Goal: Information Seeking & Learning: Learn about a topic

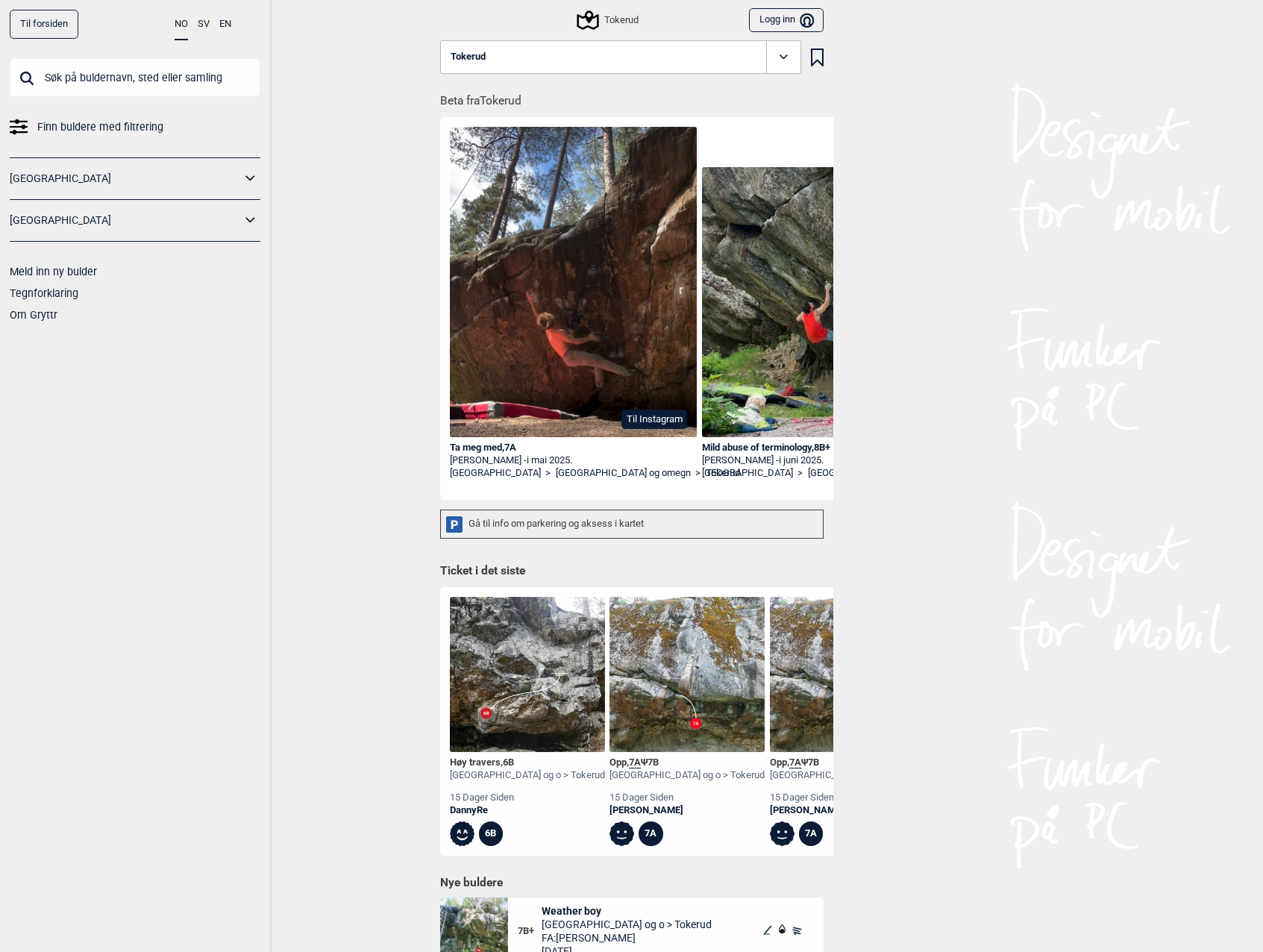
click at [125, 132] on span "Finn buldere med filtrering" at bounding box center [101, 127] width 126 height 22
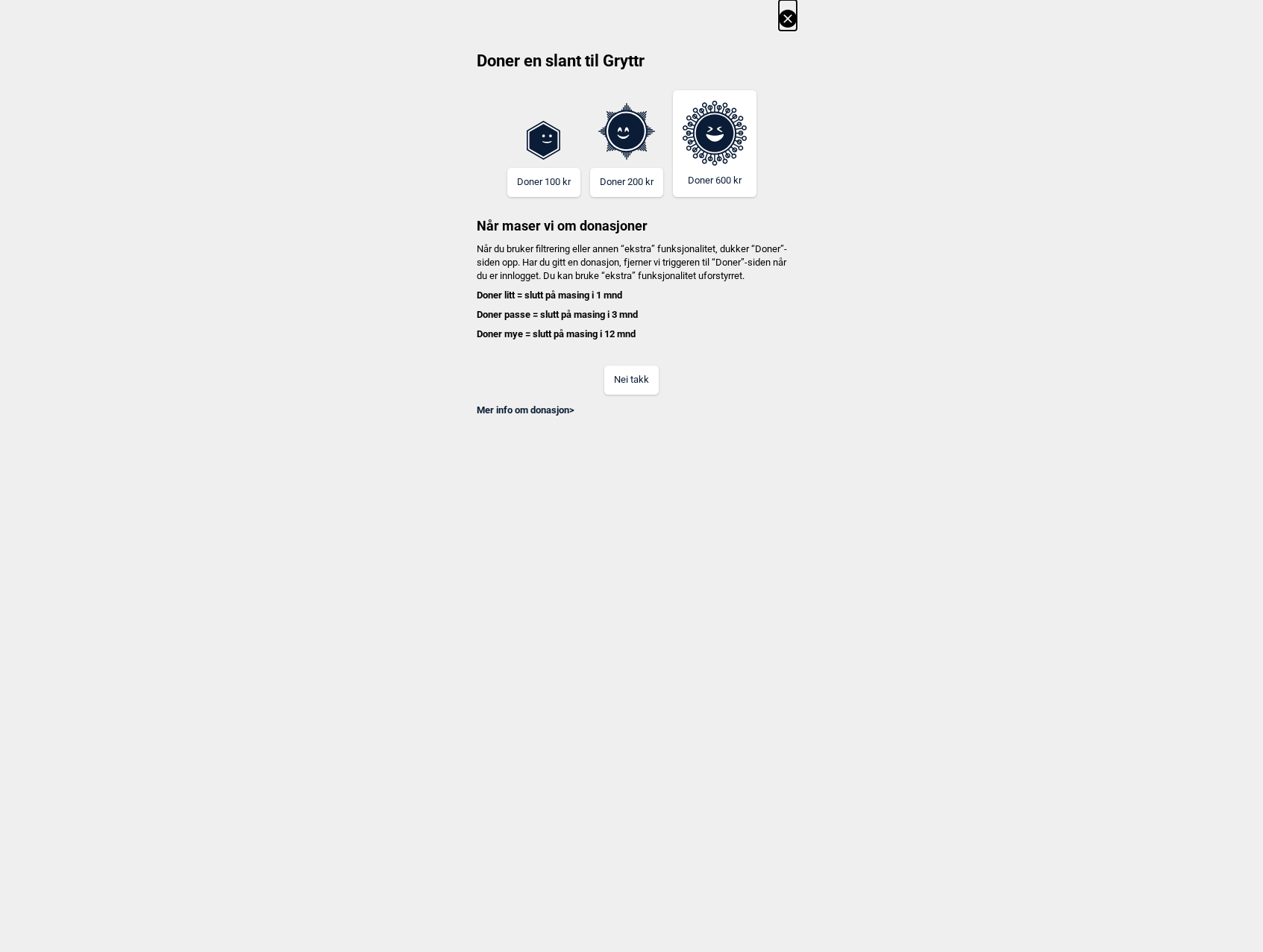
click at [632, 387] on button "Nei takk" at bounding box center [632, 380] width 55 height 29
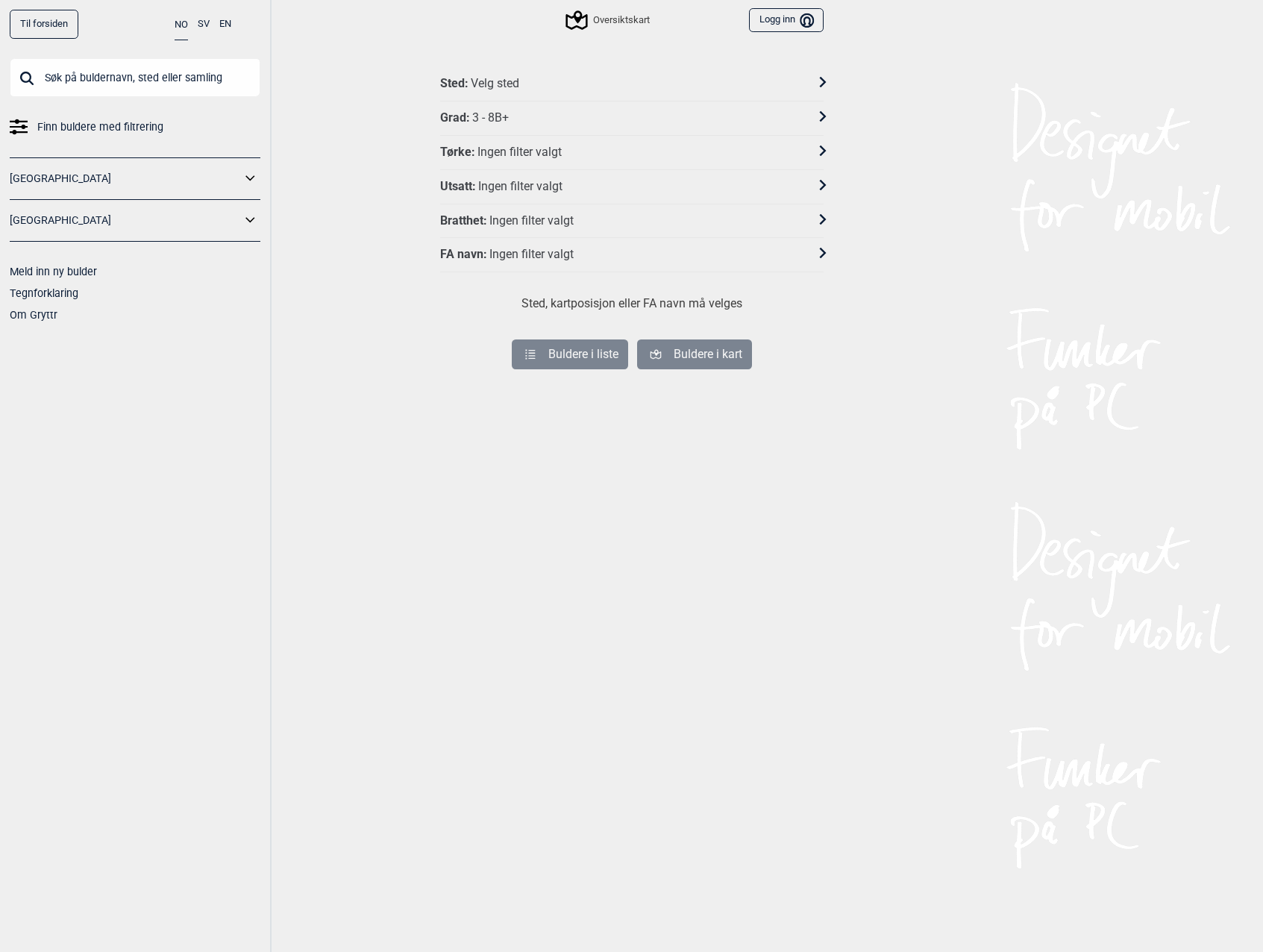
click at [597, 115] on div "Grad : 3 - 8B+" at bounding box center [623, 118] width 365 height 16
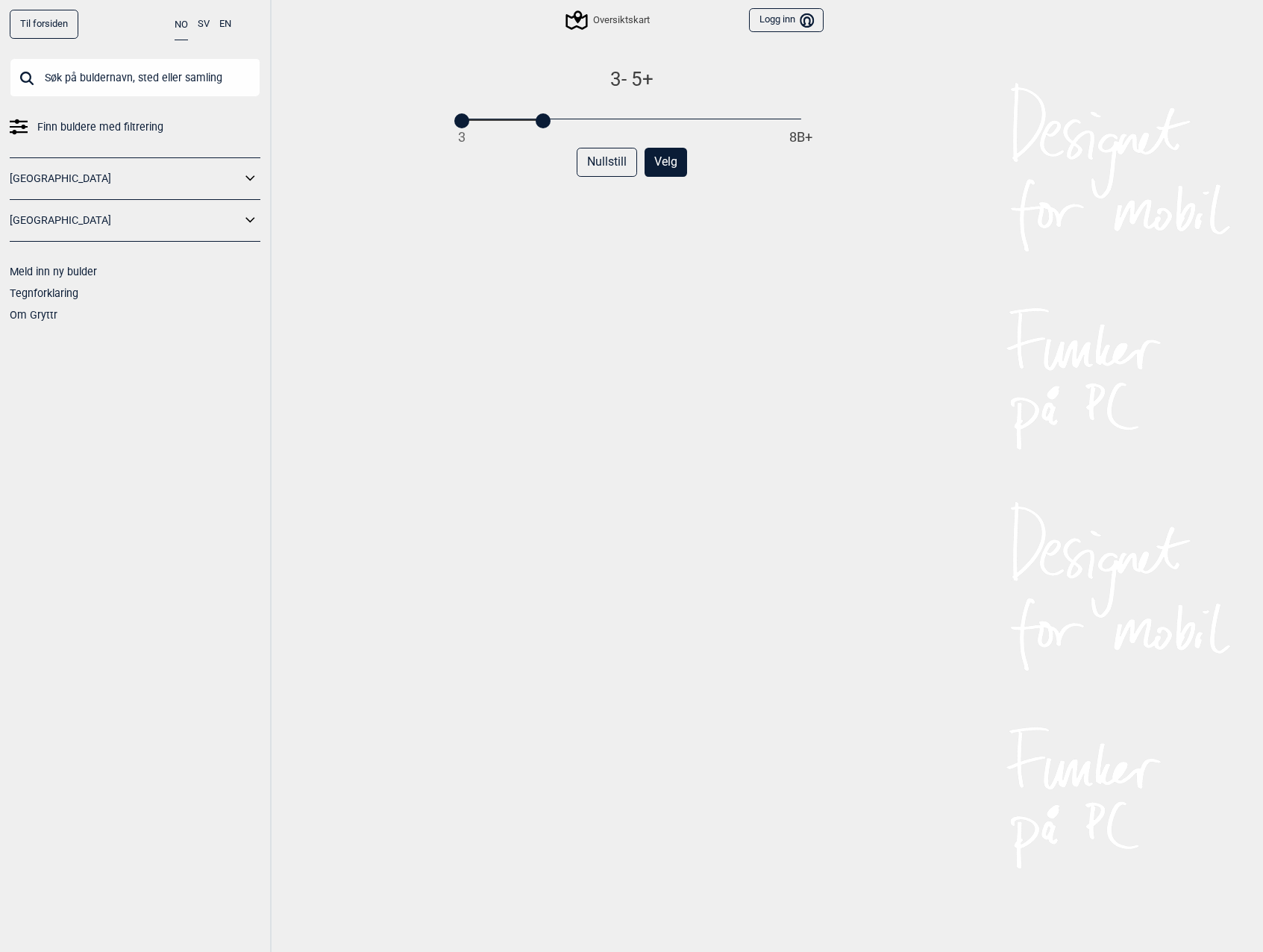
drag, startPoint x: 803, startPoint y: 120, endPoint x: 538, endPoint y: 133, distance: 265.3
click at [538, 133] on div "3 - 5+ 3 8B+ Nullstill Velg" at bounding box center [632, 524] width 383 height 915
click at [669, 163] on button "Velg" at bounding box center [665, 162] width 42 height 29
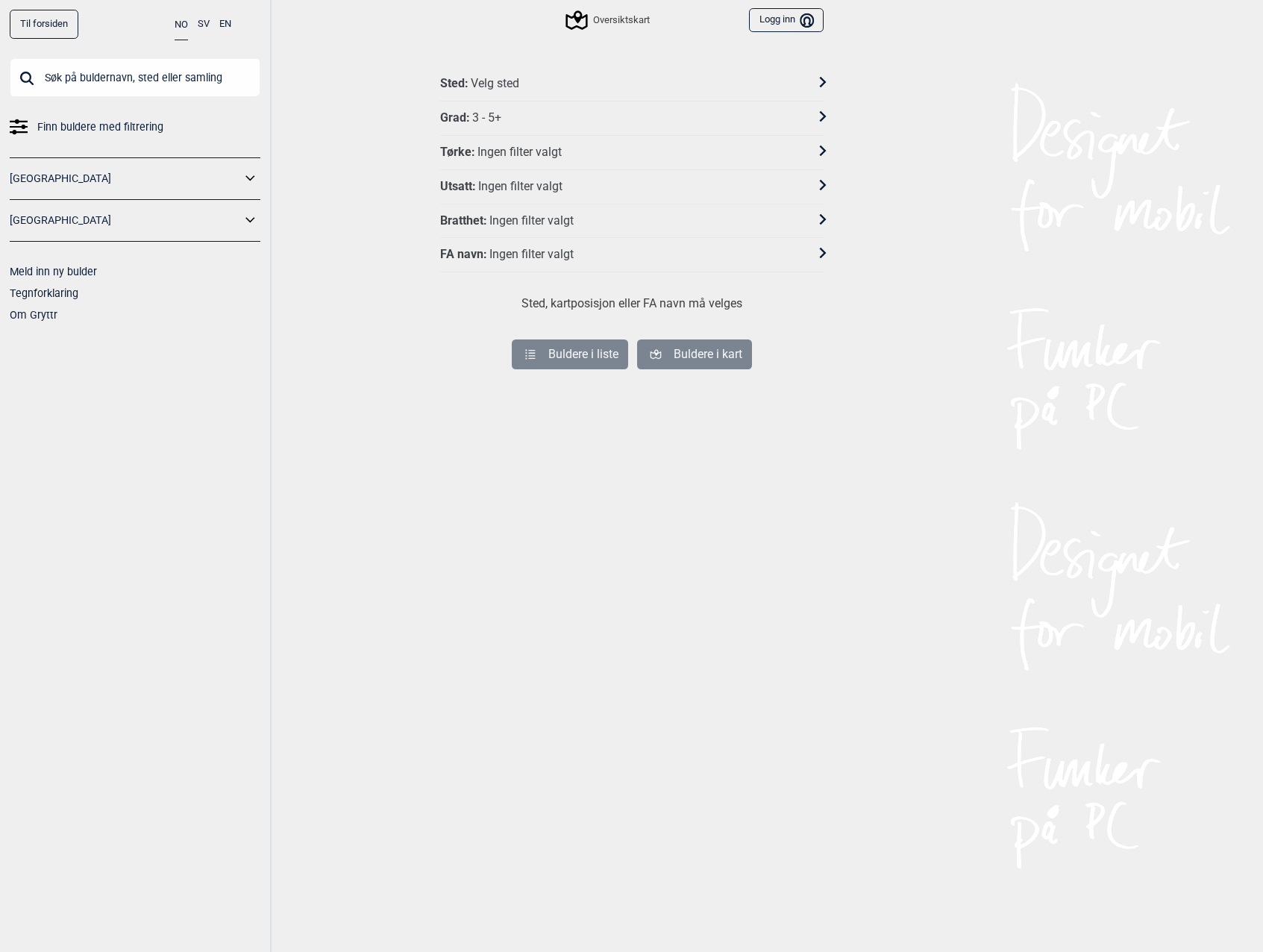
click at [486, 79] on div "Velg sted" at bounding box center [495, 84] width 49 height 16
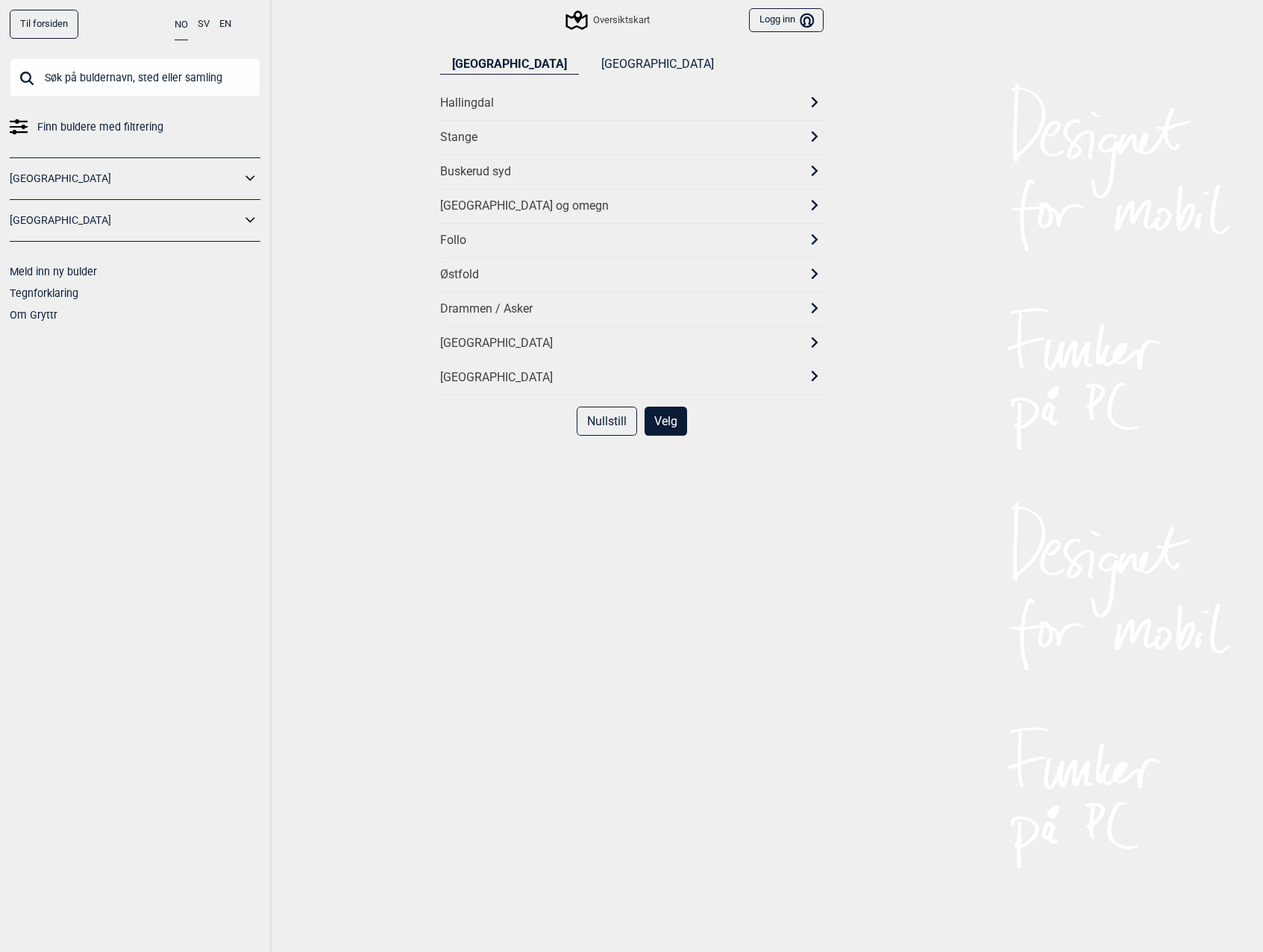
click at [479, 200] on div "[GEOGRAPHIC_DATA] og omegn" at bounding box center [619, 206] width 357 height 16
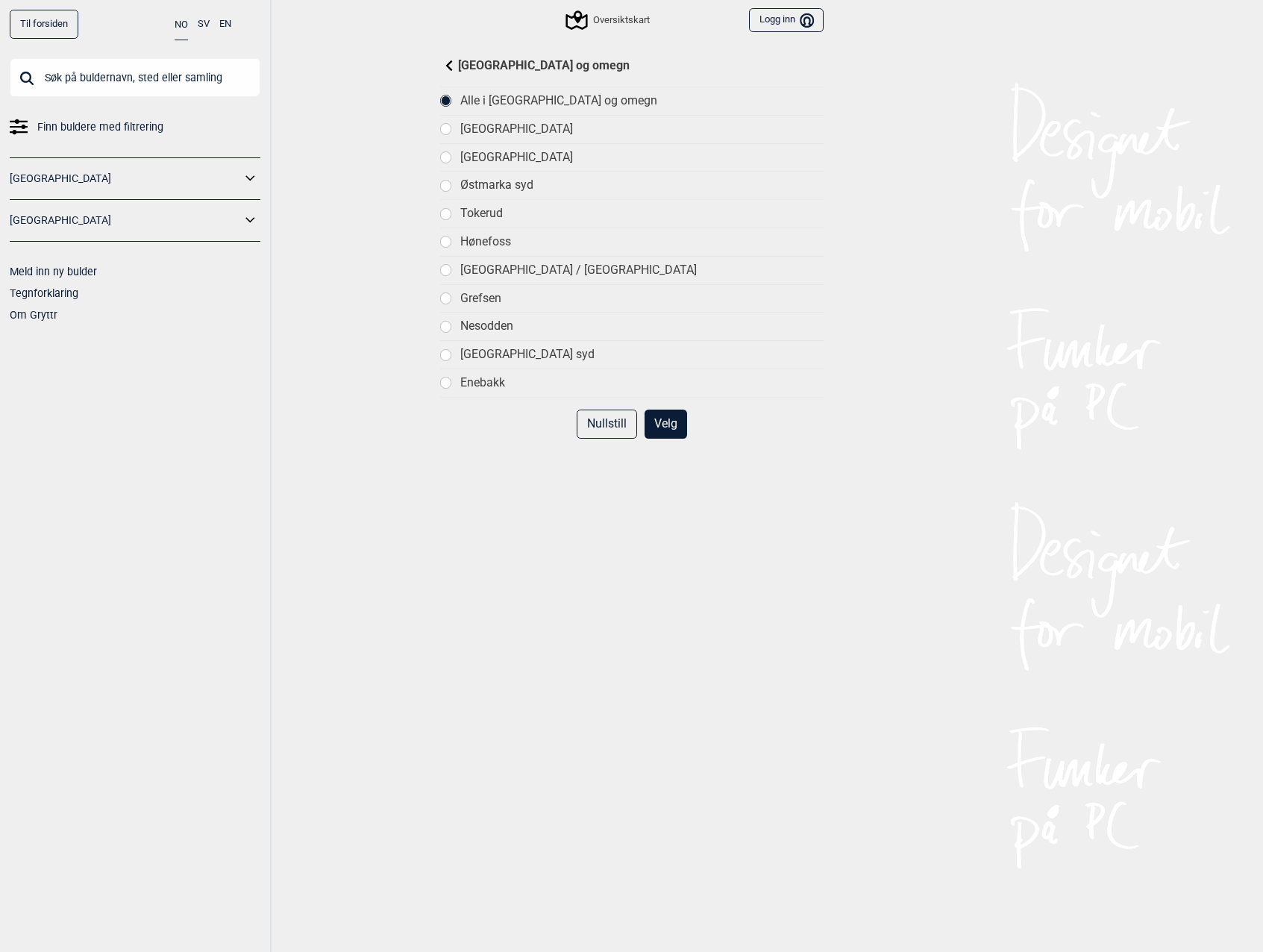
click at [488, 210] on div "Tokerud" at bounding box center [642, 213] width 363 height 16
click at [666, 424] on button "Velg" at bounding box center [665, 424] width 42 height 29
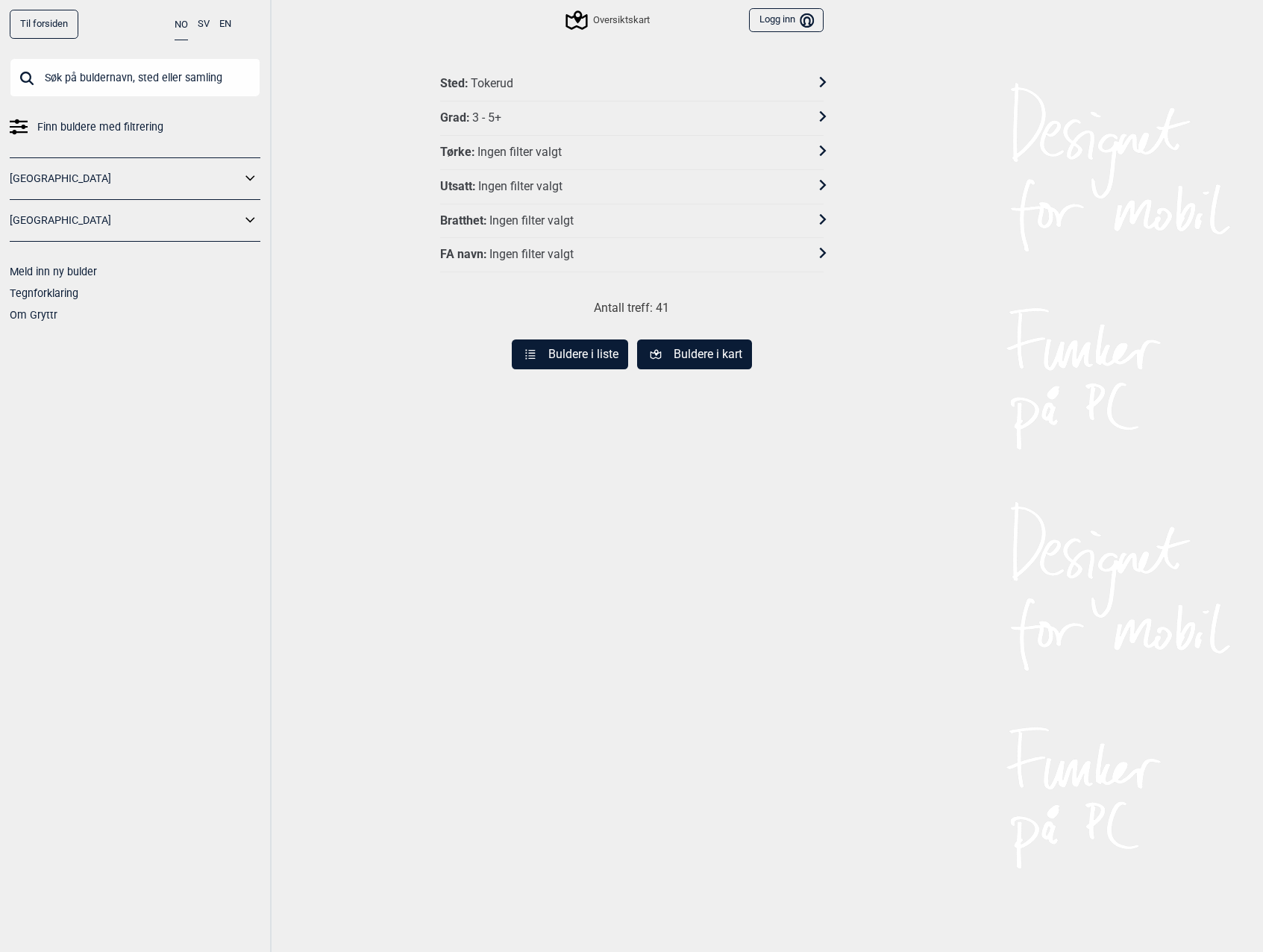
click at [595, 358] on button "Buldere i liste" at bounding box center [570, 354] width 117 height 30
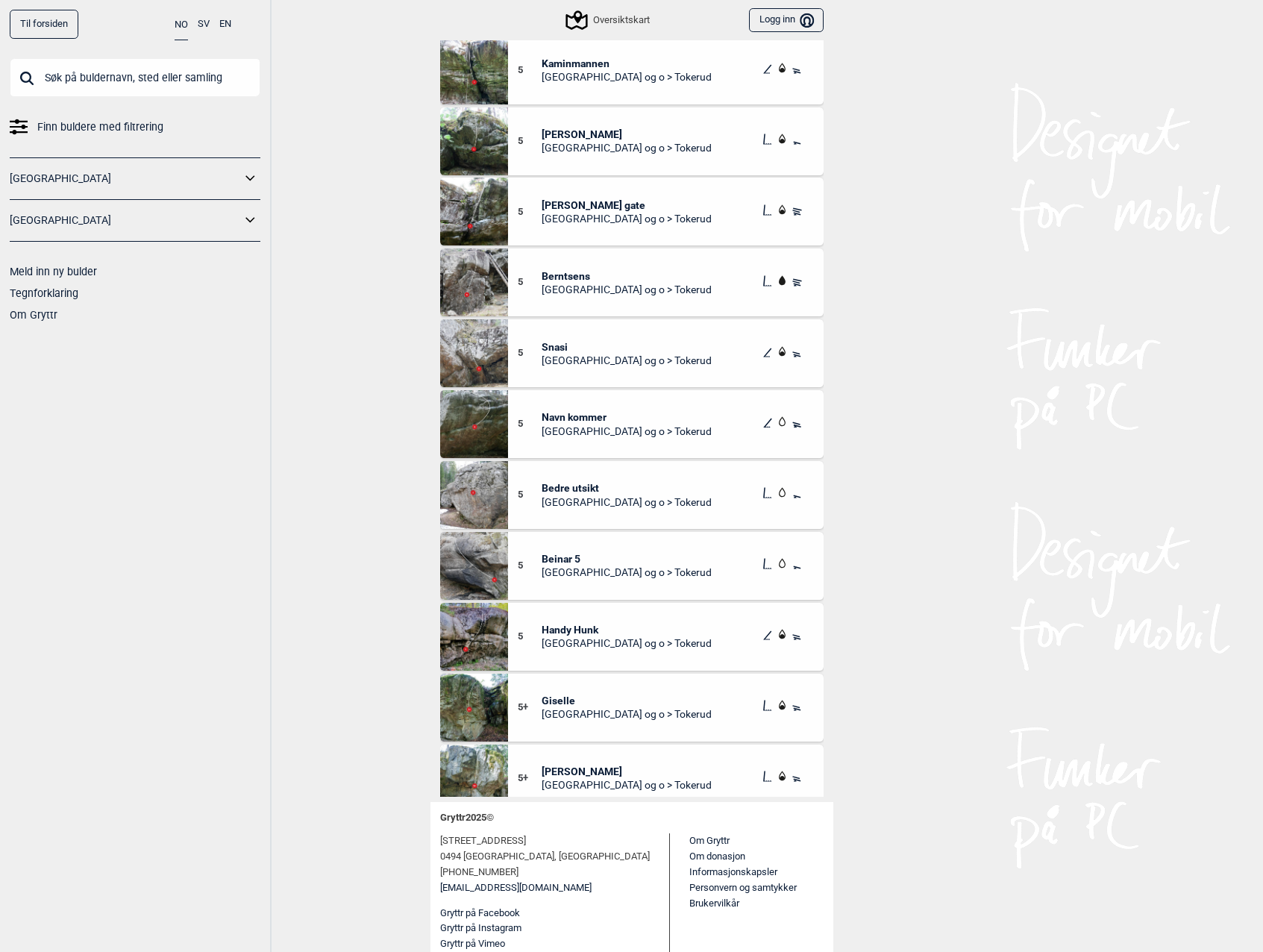
scroll to position [1260, 0]
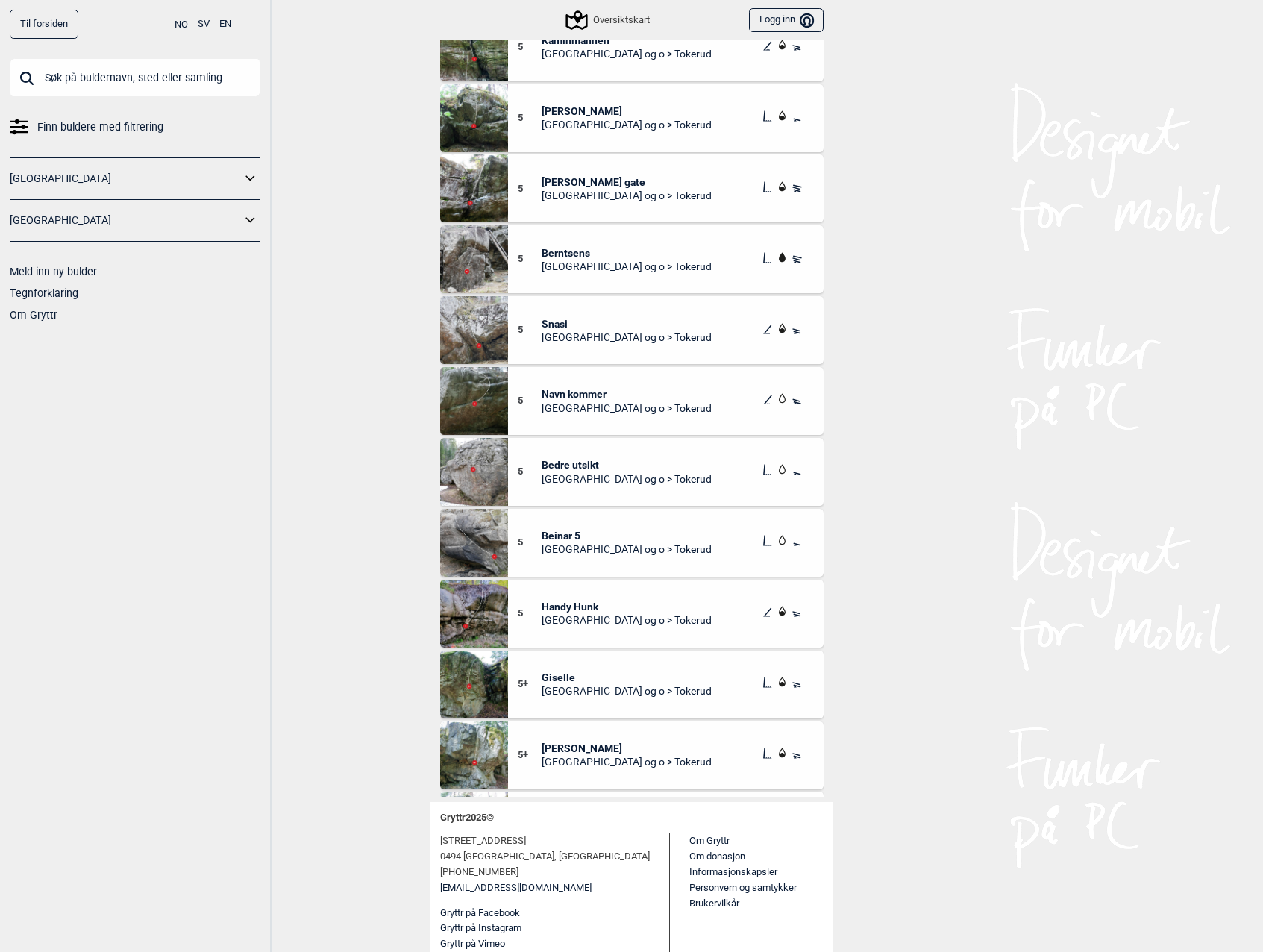
click at [485, 459] on img at bounding box center [475, 472] width 68 height 68
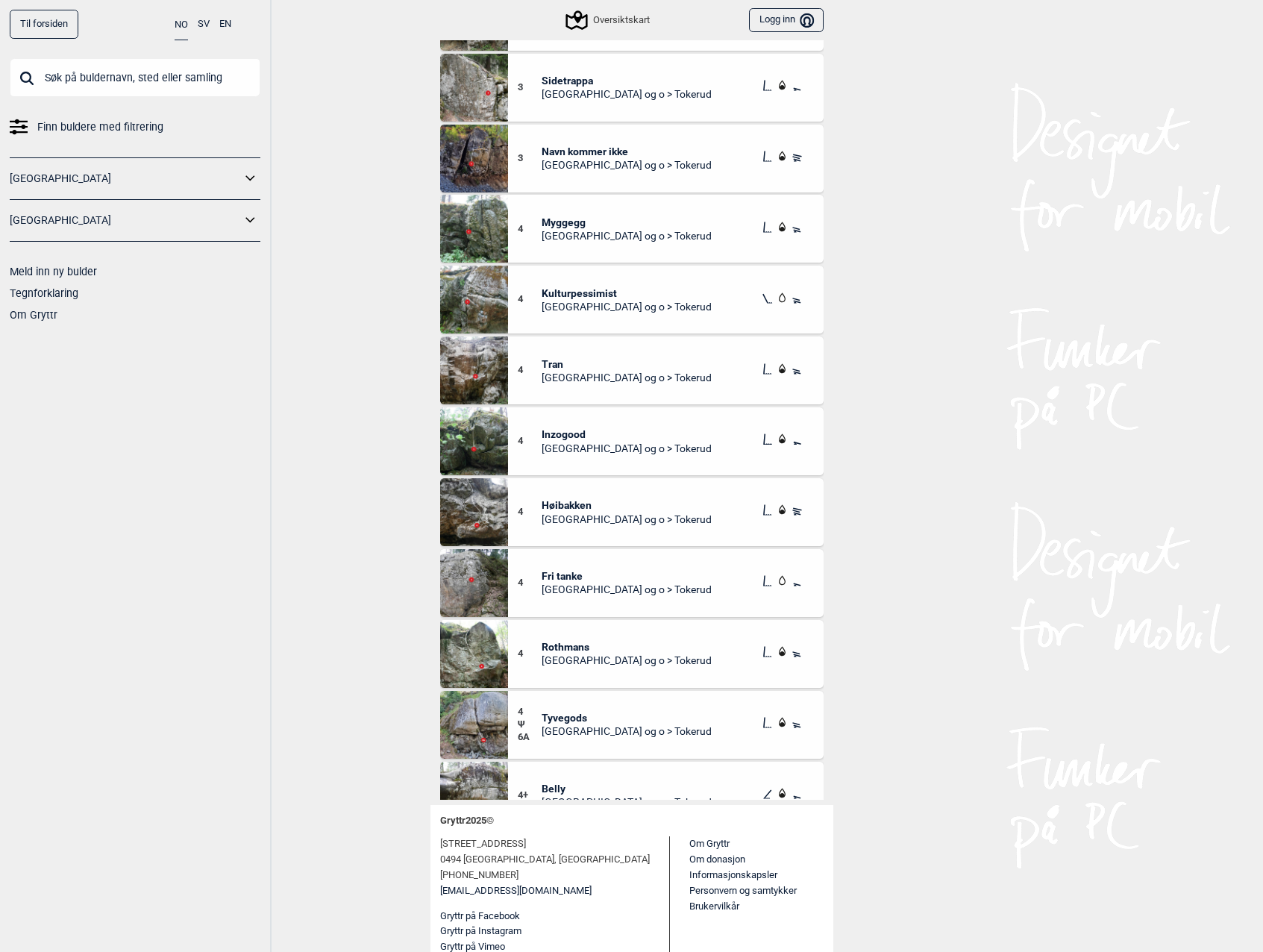
scroll to position [168, 0]
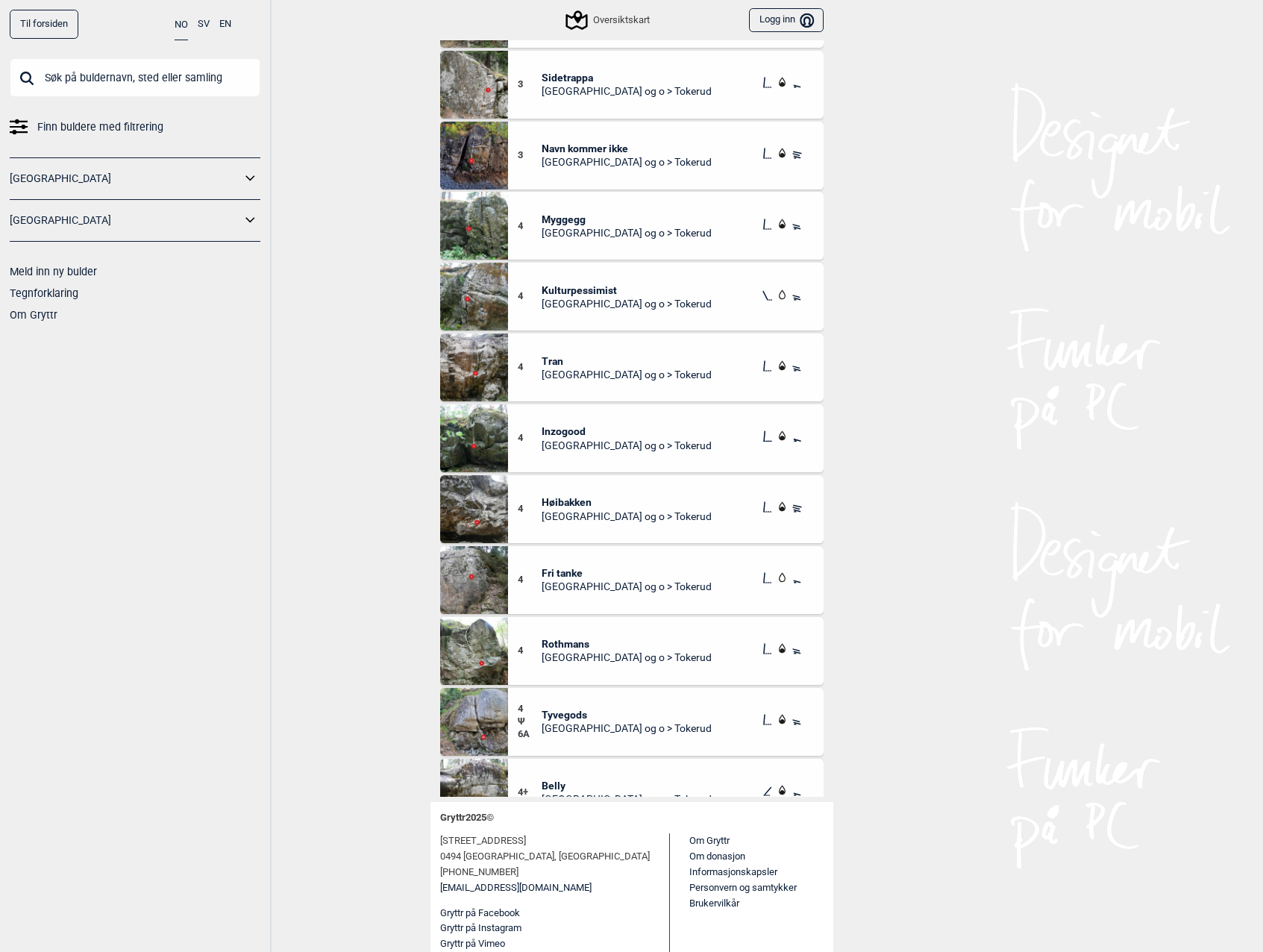
click at [469, 515] on img at bounding box center [475, 509] width 68 height 68
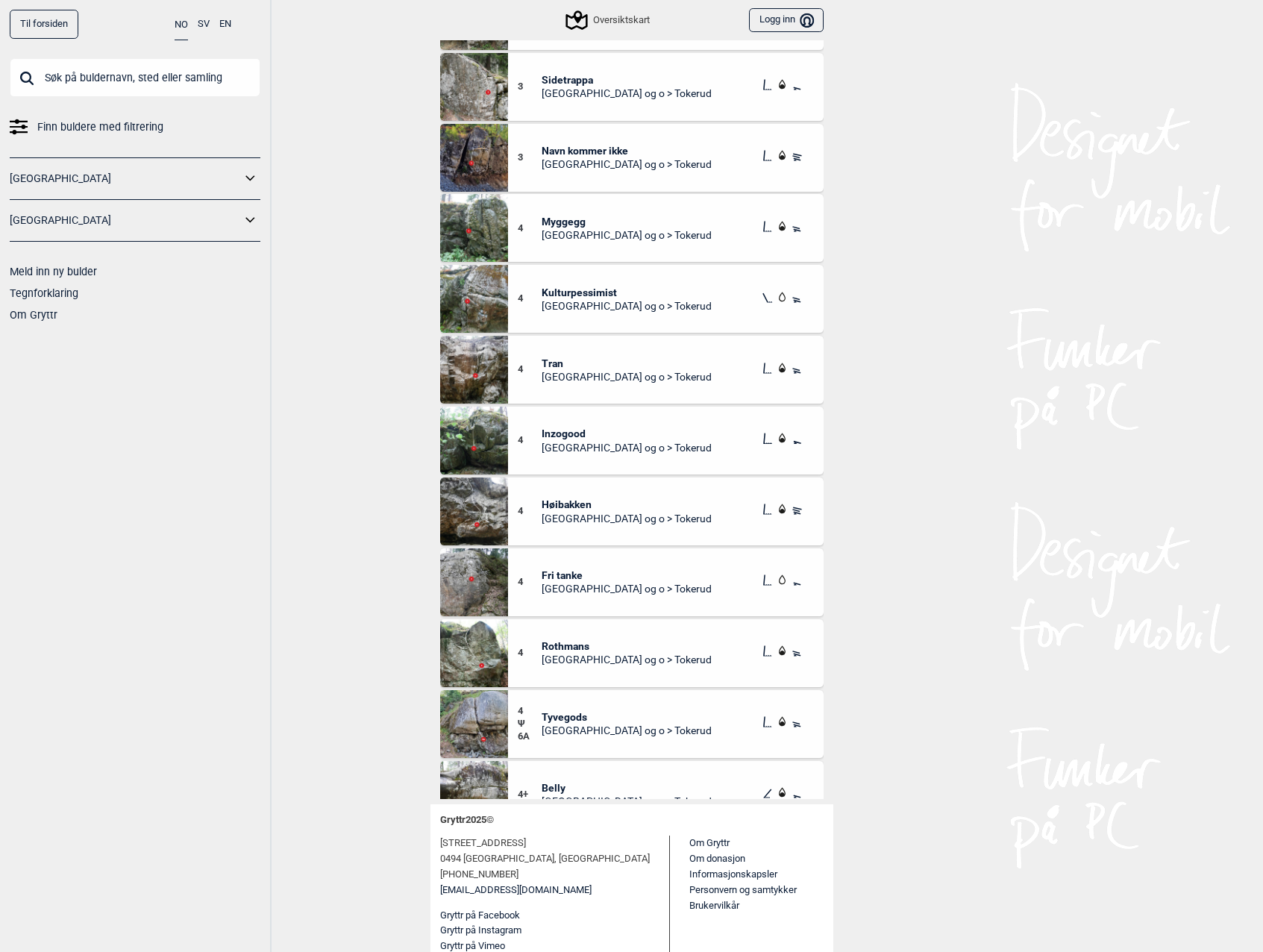
scroll to position [168, 0]
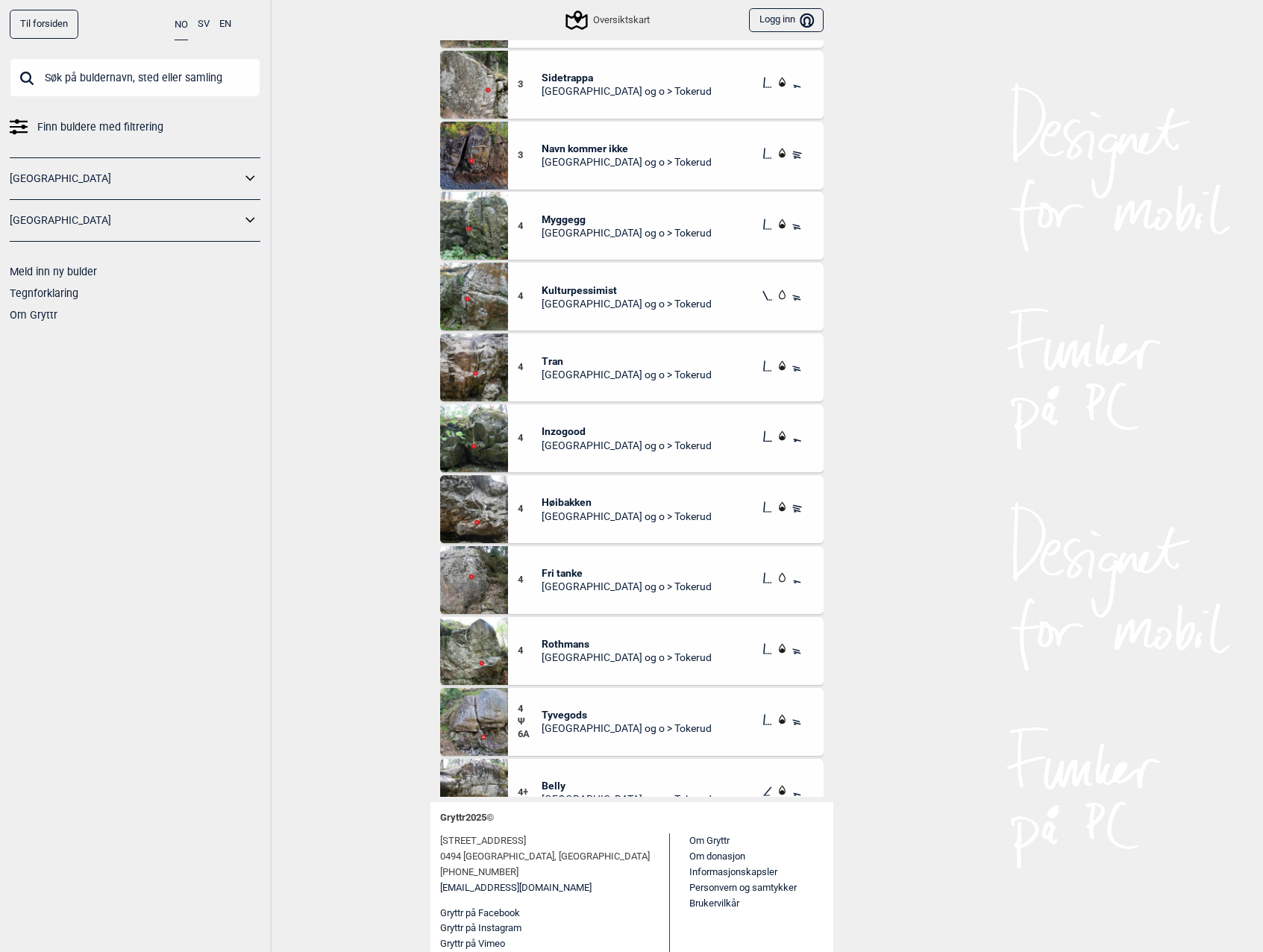
click at [498, 585] on img at bounding box center [475, 580] width 68 height 68
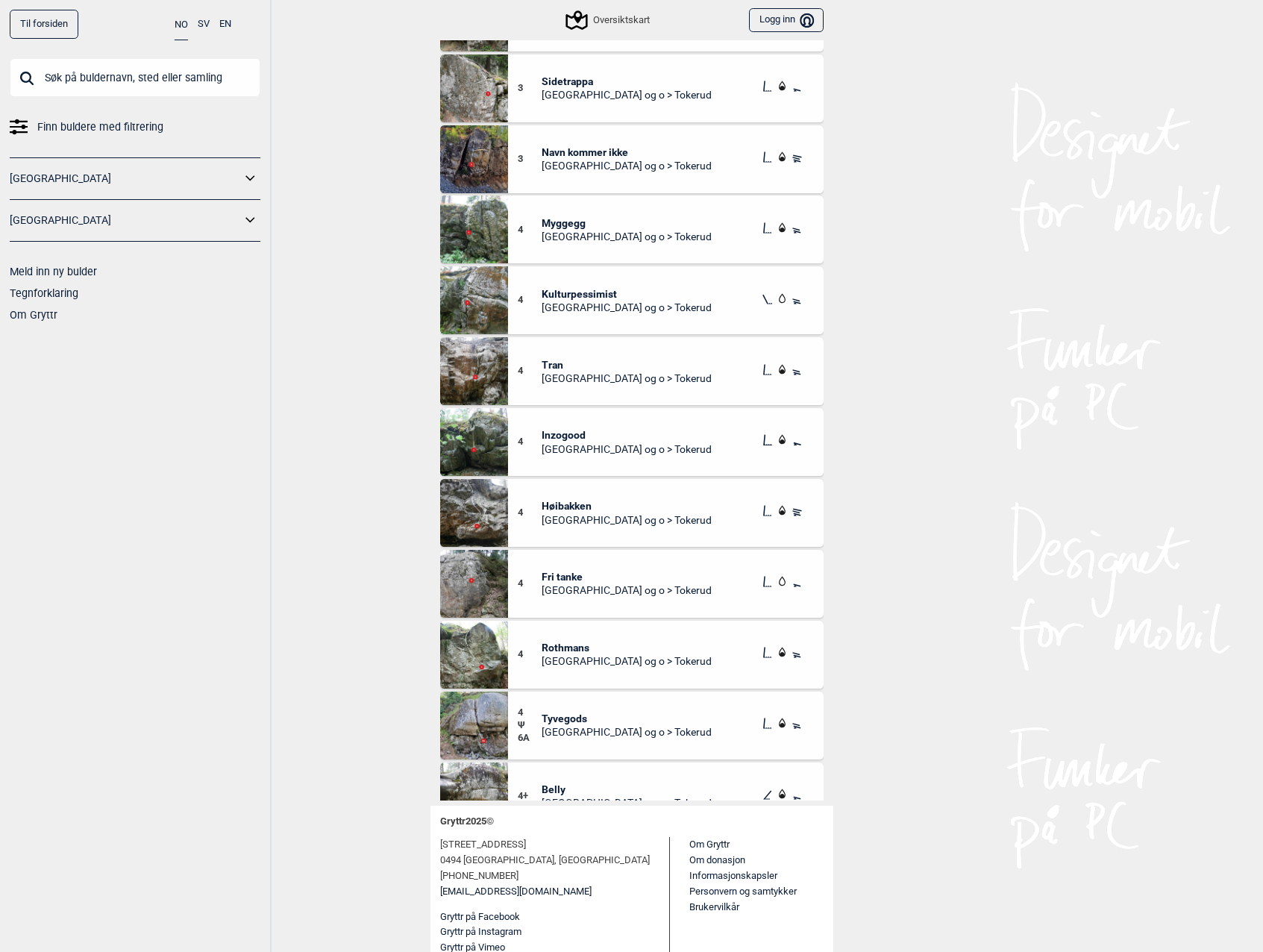
scroll to position [168, 0]
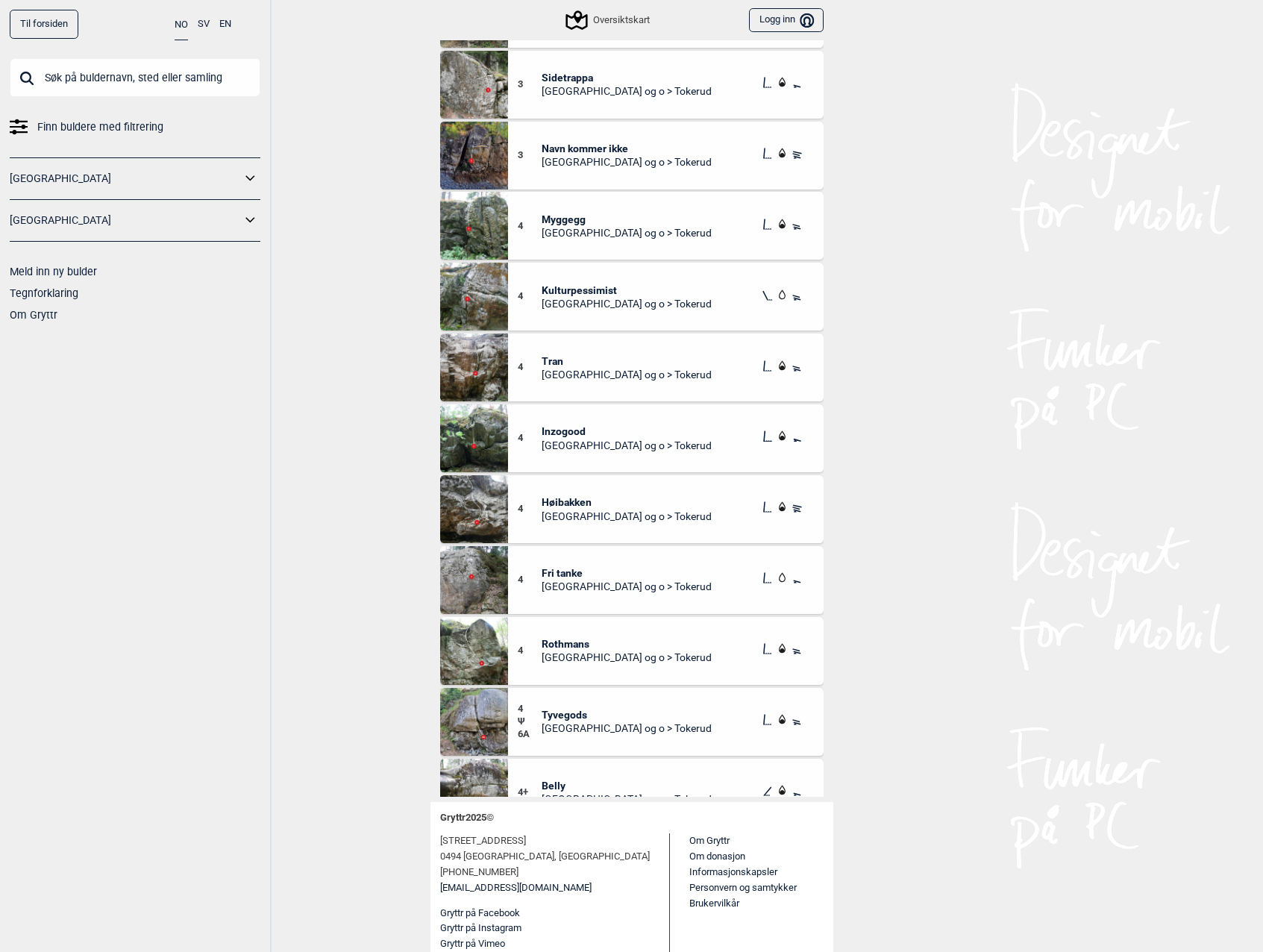
click at [471, 654] on img at bounding box center [475, 651] width 68 height 68
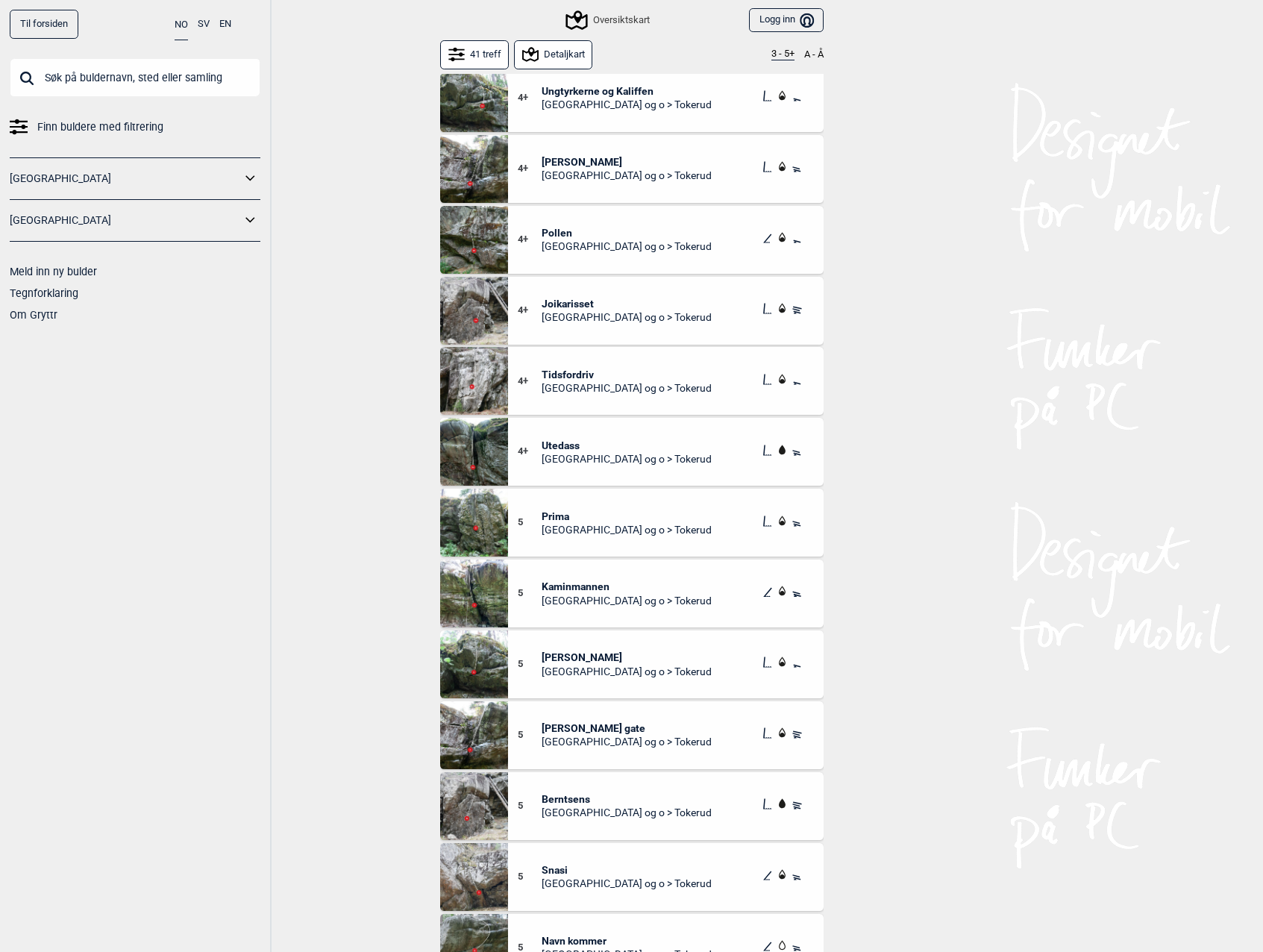
scroll to position [1492, 0]
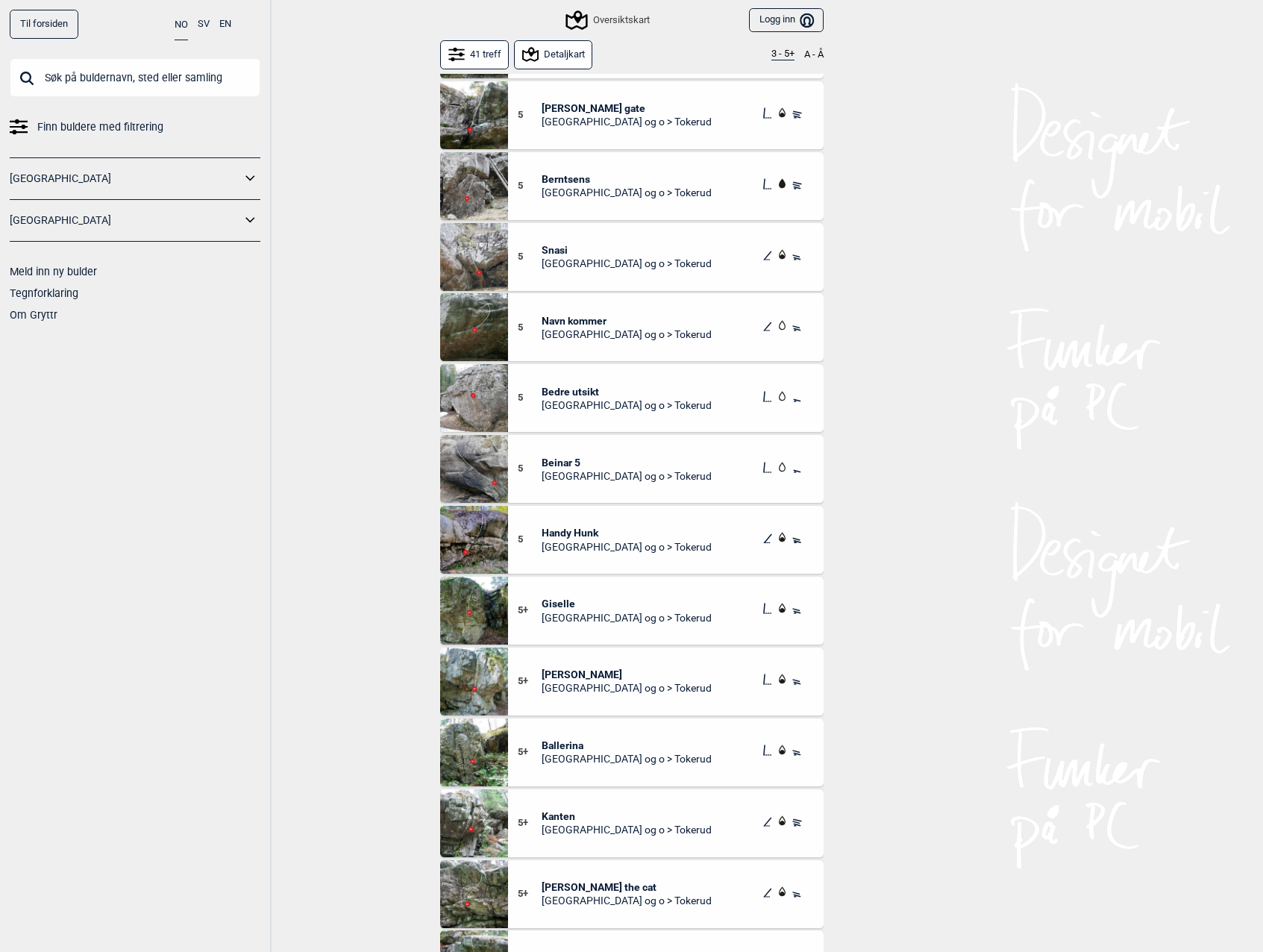
click at [478, 685] on img at bounding box center [475, 681] width 68 height 68
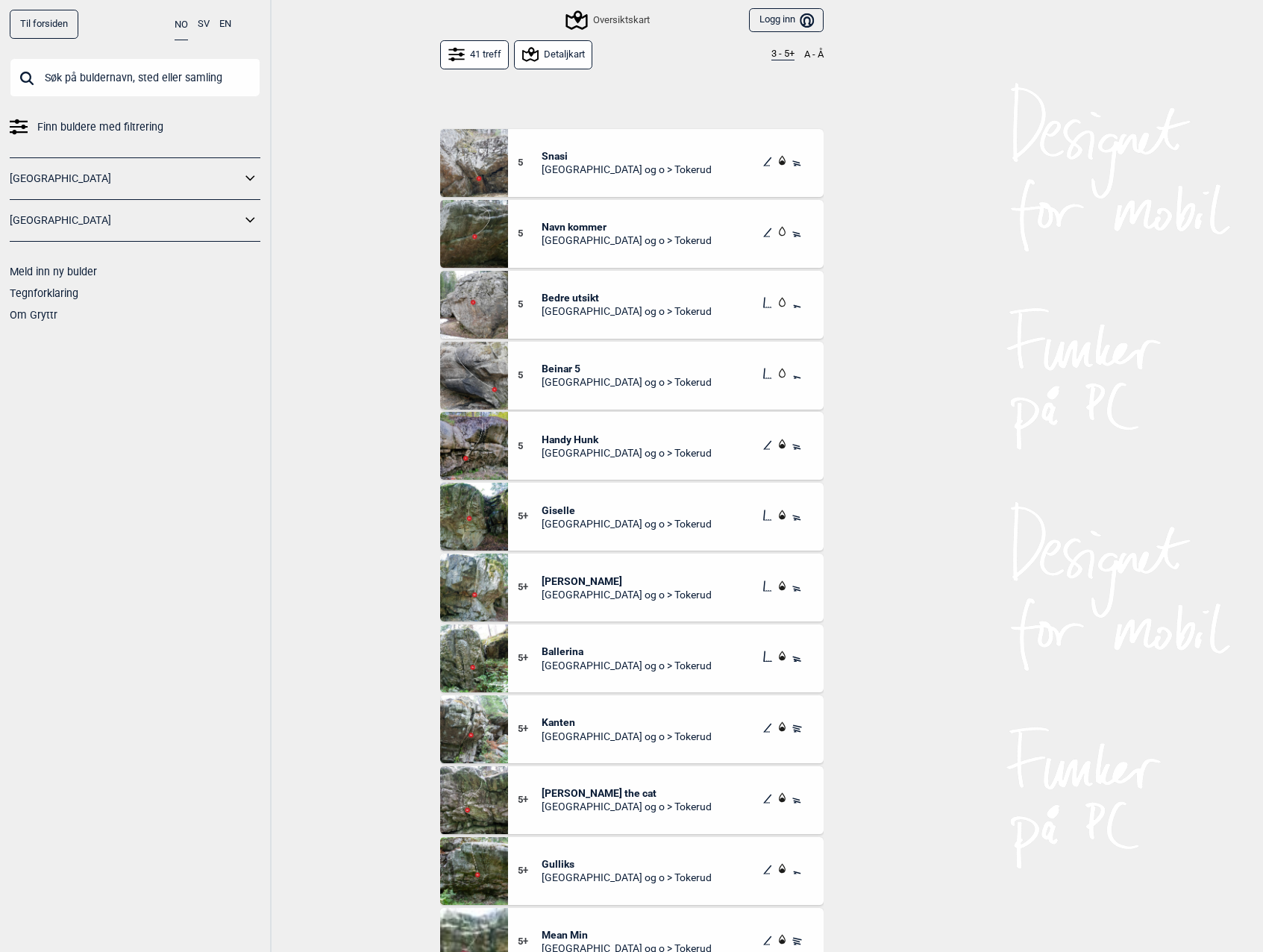
scroll to position [1642, 0]
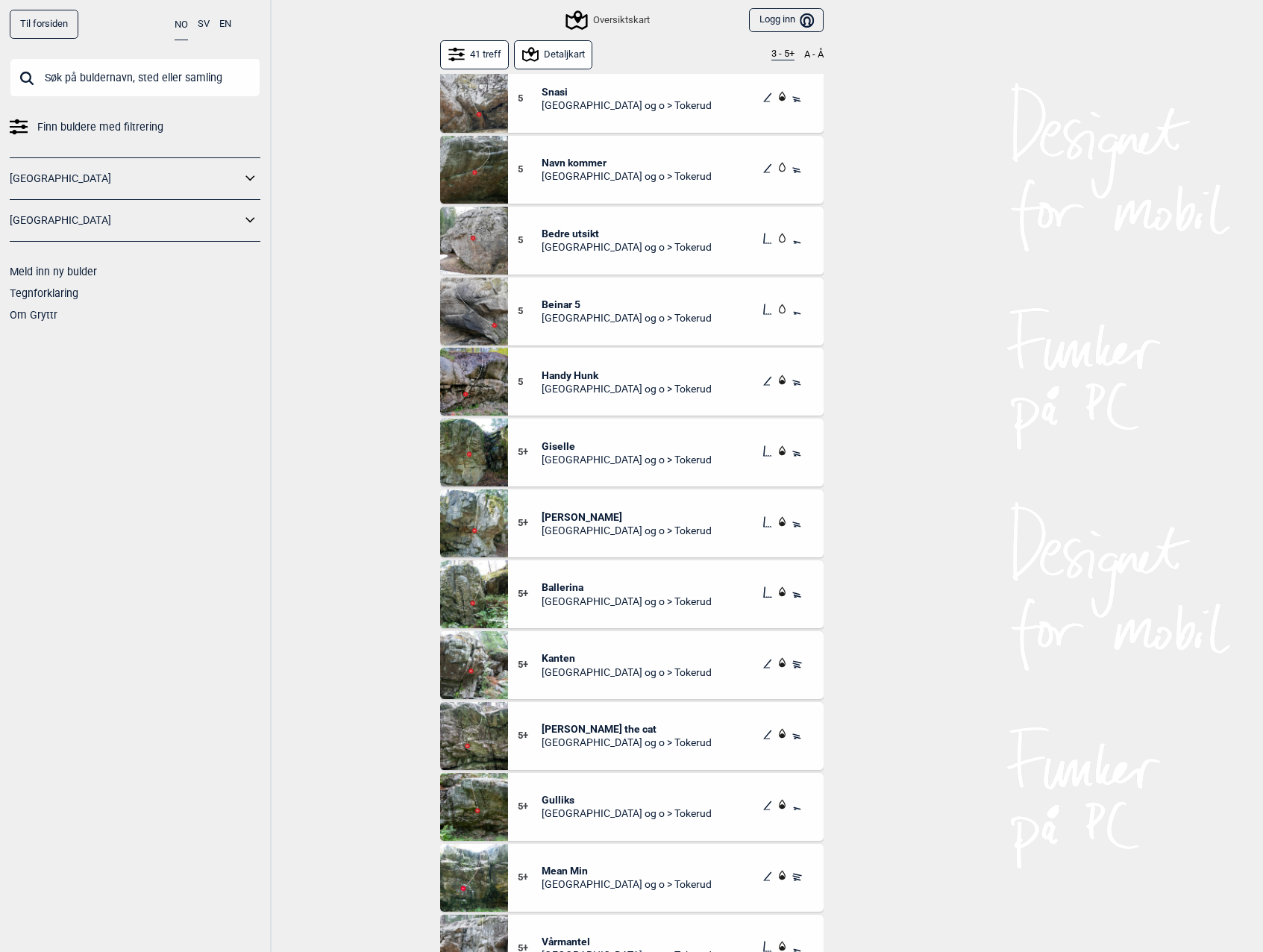
click at [476, 581] on img at bounding box center [475, 594] width 68 height 68
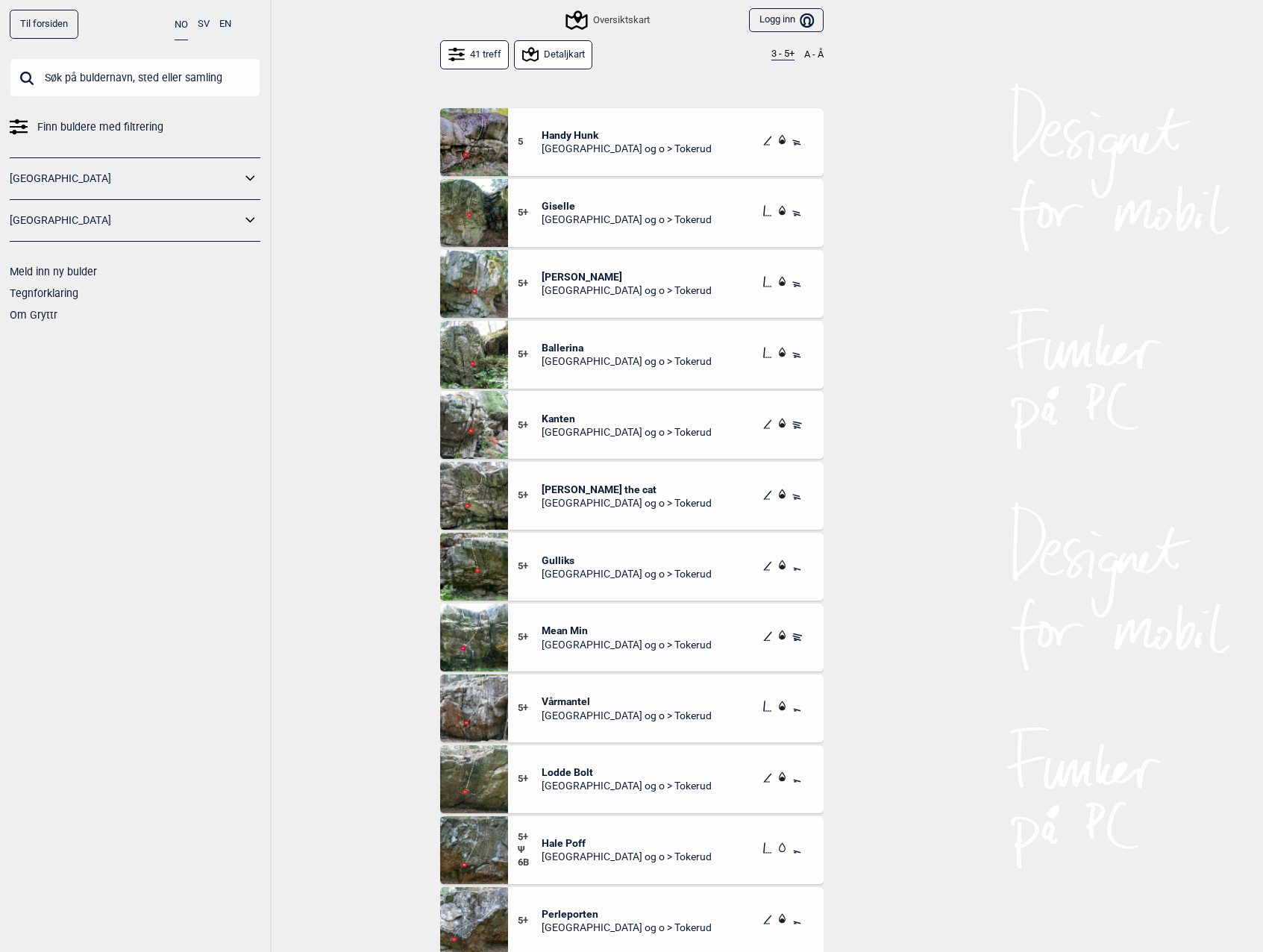
scroll to position [1931, 0]
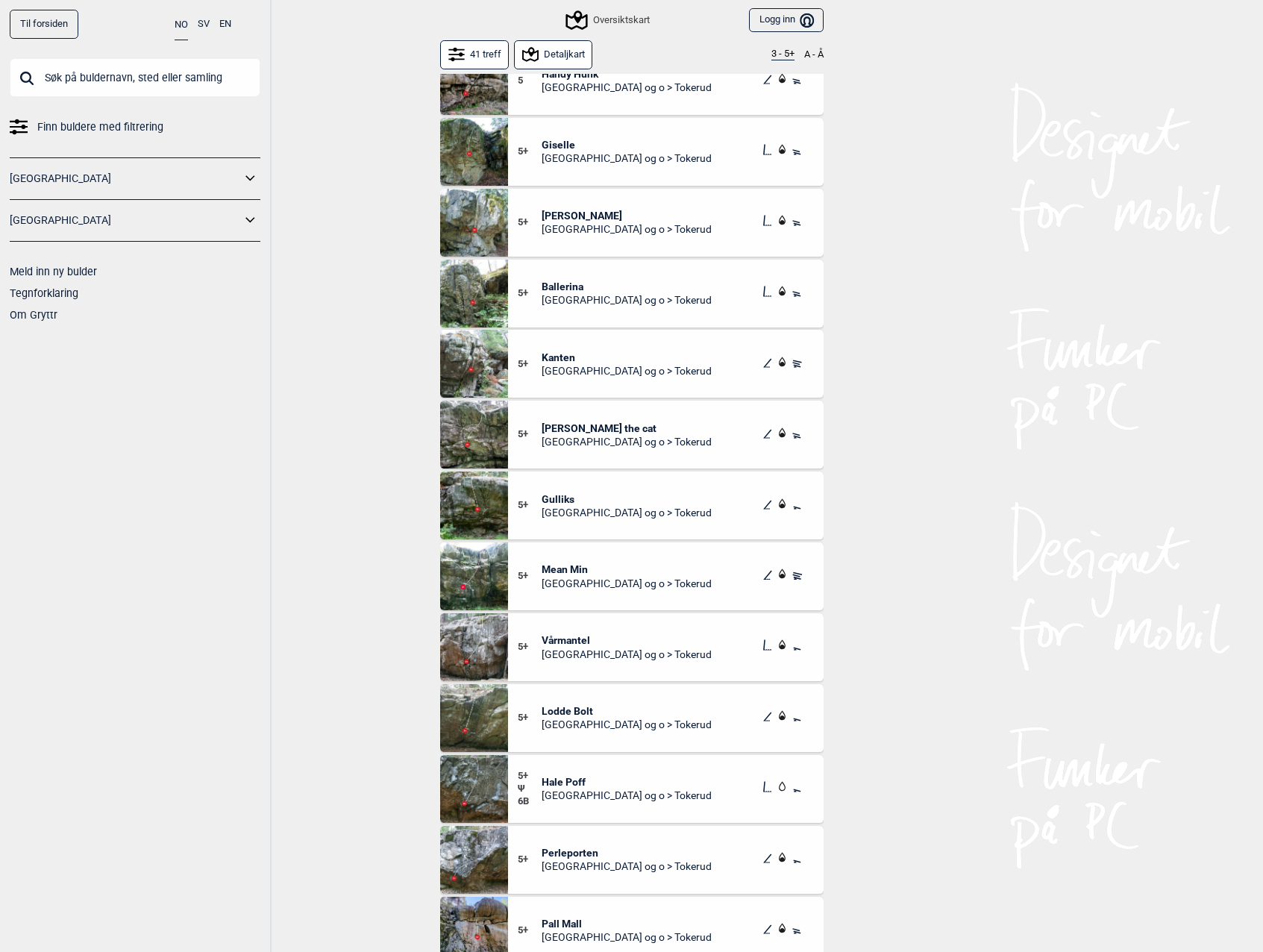
click at [480, 633] on img at bounding box center [475, 648] width 68 height 68
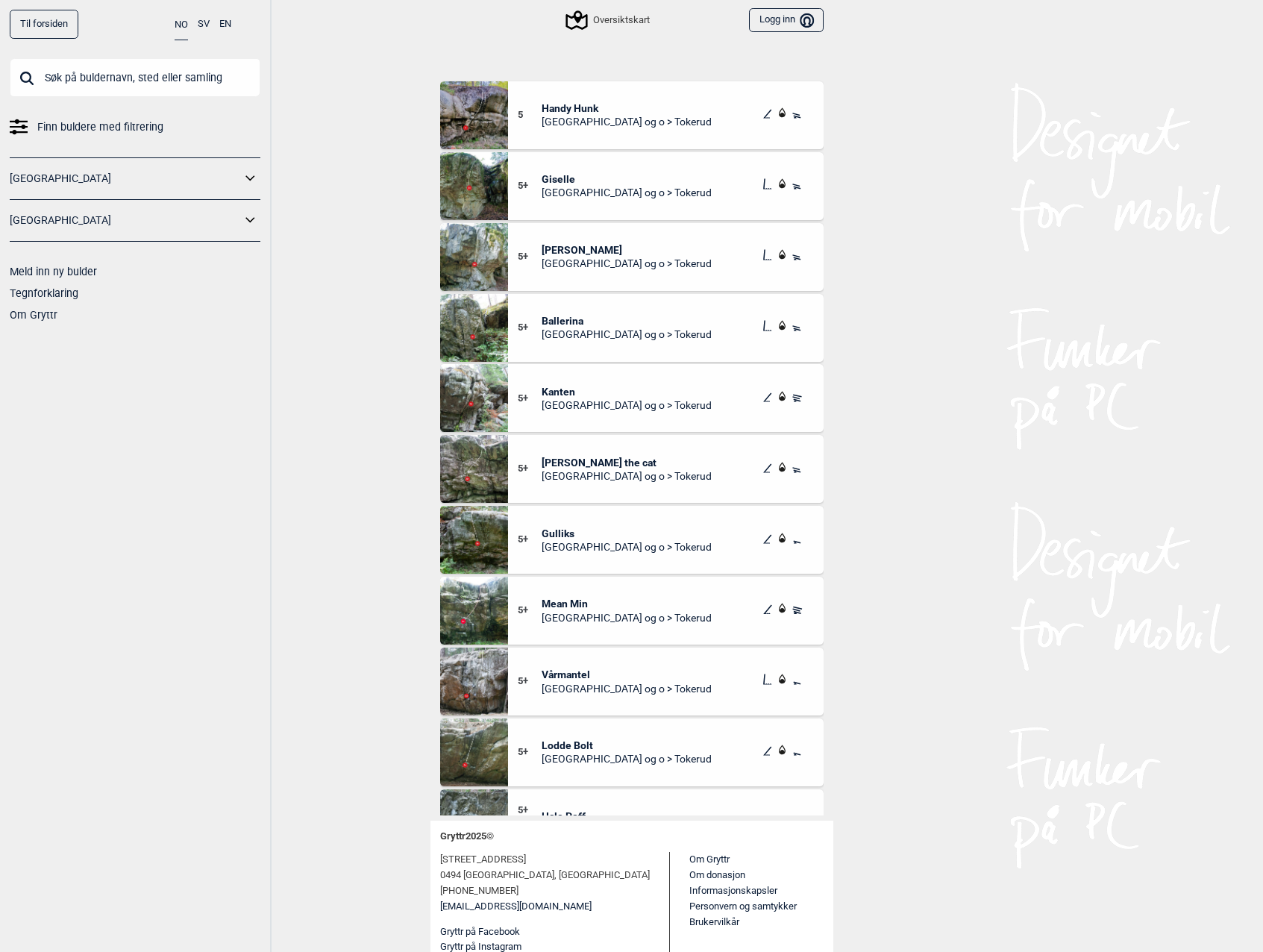
scroll to position [1931, 0]
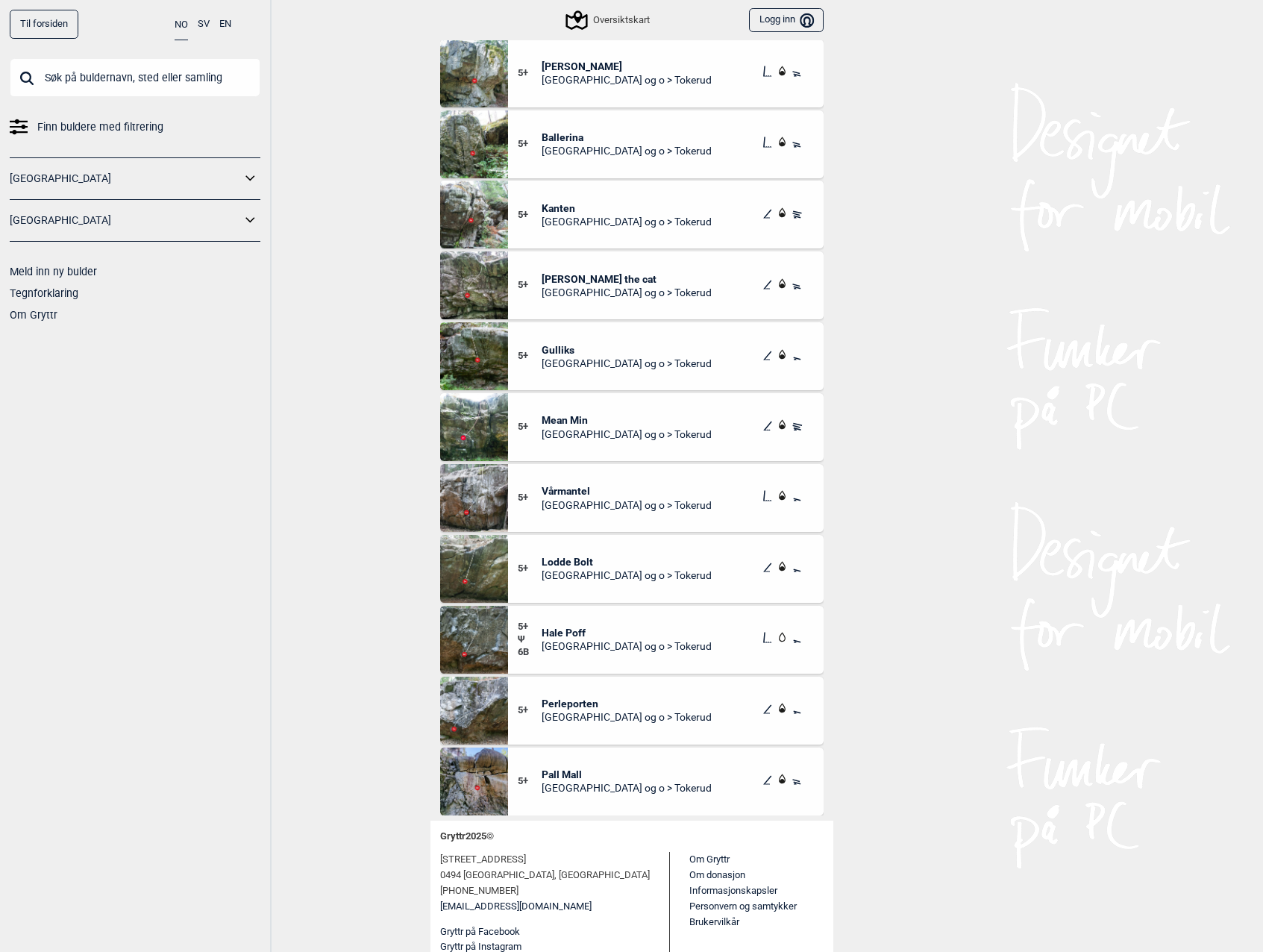
click at [468, 713] on img at bounding box center [475, 710] width 68 height 68
